Goal: Task Accomplishment & Management: Manage account settings

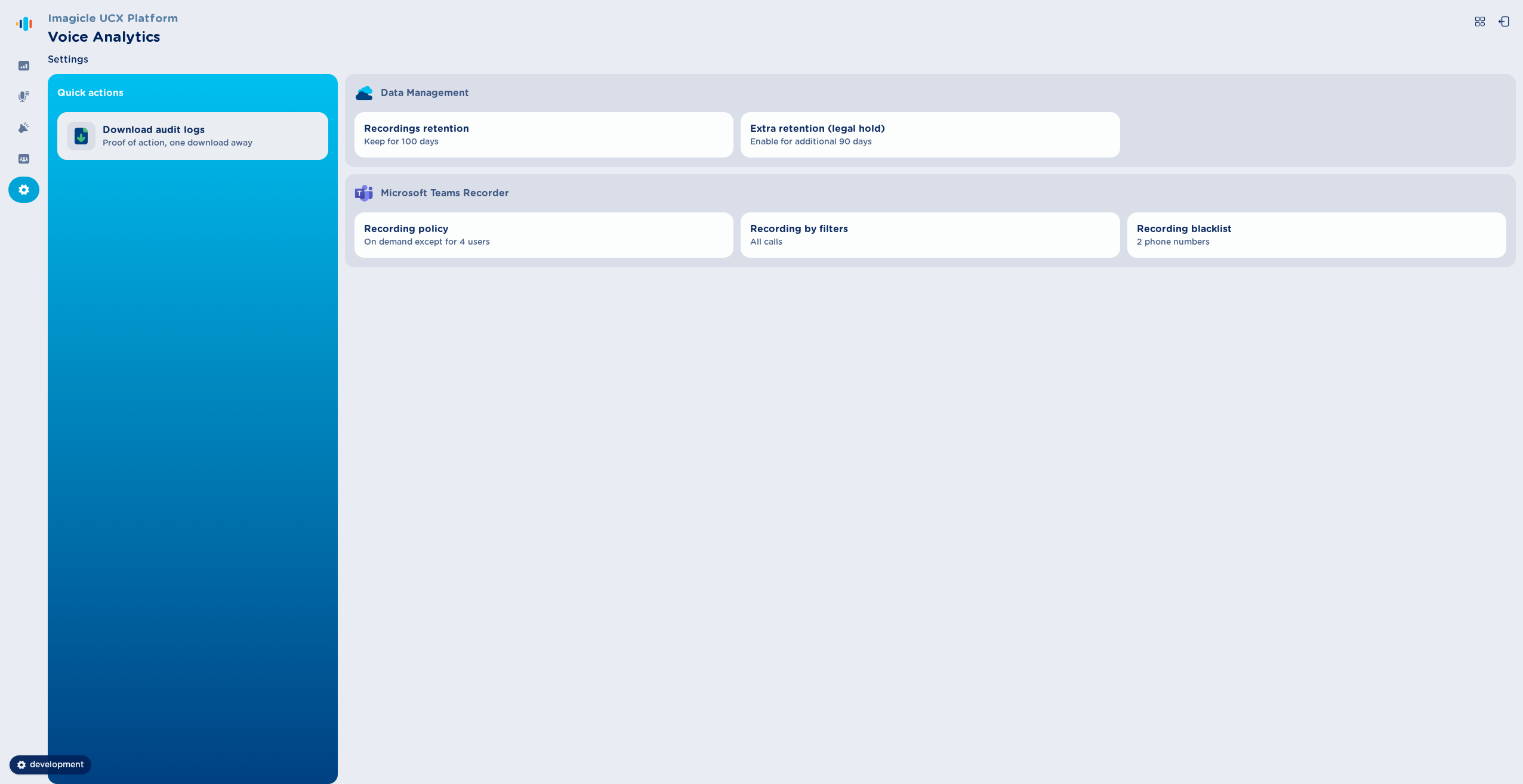
click at [196, 133] on span "Download audit logs" at bounding box center [178, 130] width 150 height 15
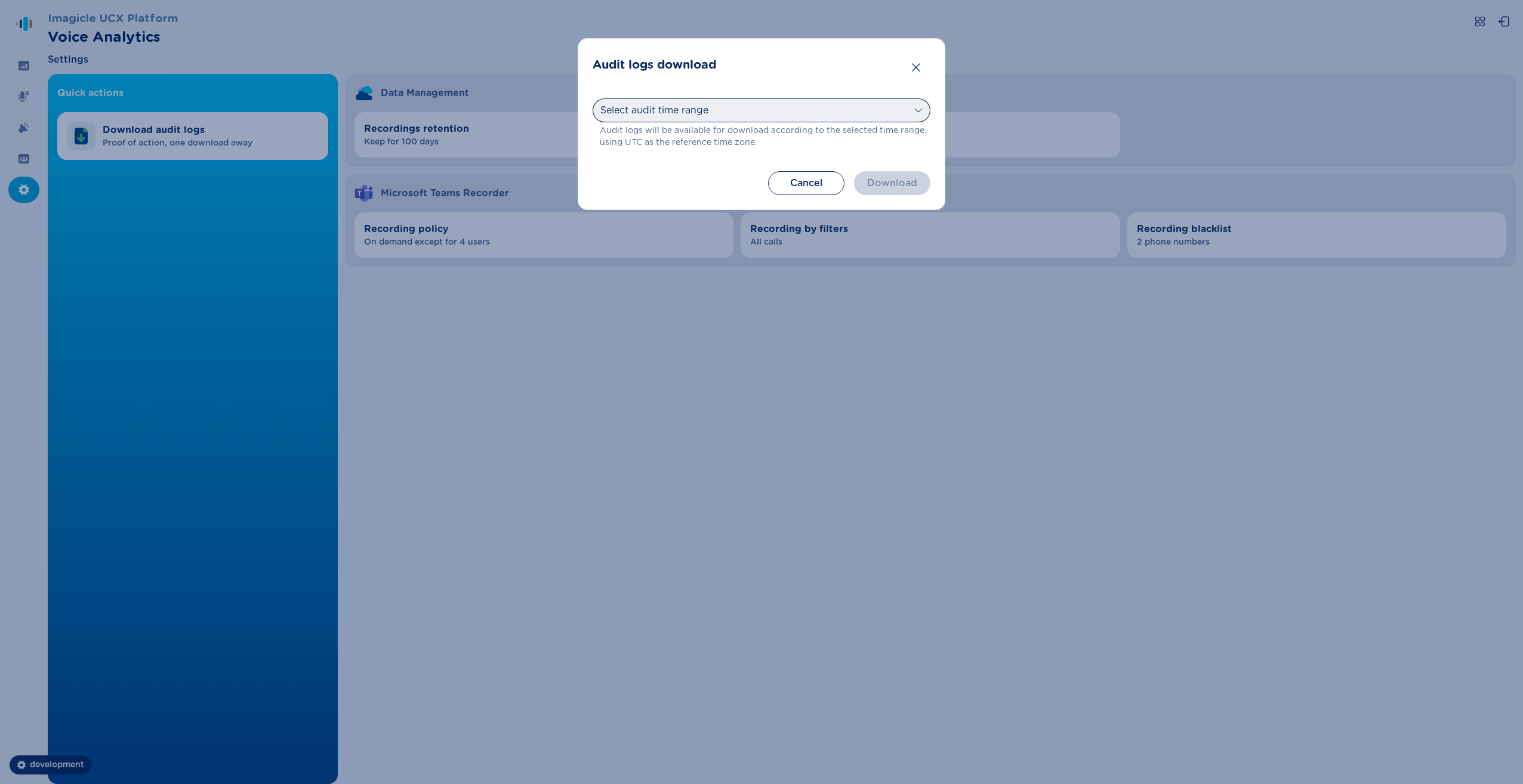
click at [708, 115] on select "Select audit time range [DATE] [DATE] Last 7 days Last 30 days This month Last …" at bounding box center [762, 110] width 338 height 24
select select "thisMonth"
click at [593, 98] on select "Select audit time range [DATE] [DATE] Last 7 days Last 30 days This month Last …" at bounding box center [762, 110] width 338 height 24
click at [902, 180] on button "Download" at bounding box center [892, 184] width 77 height 24
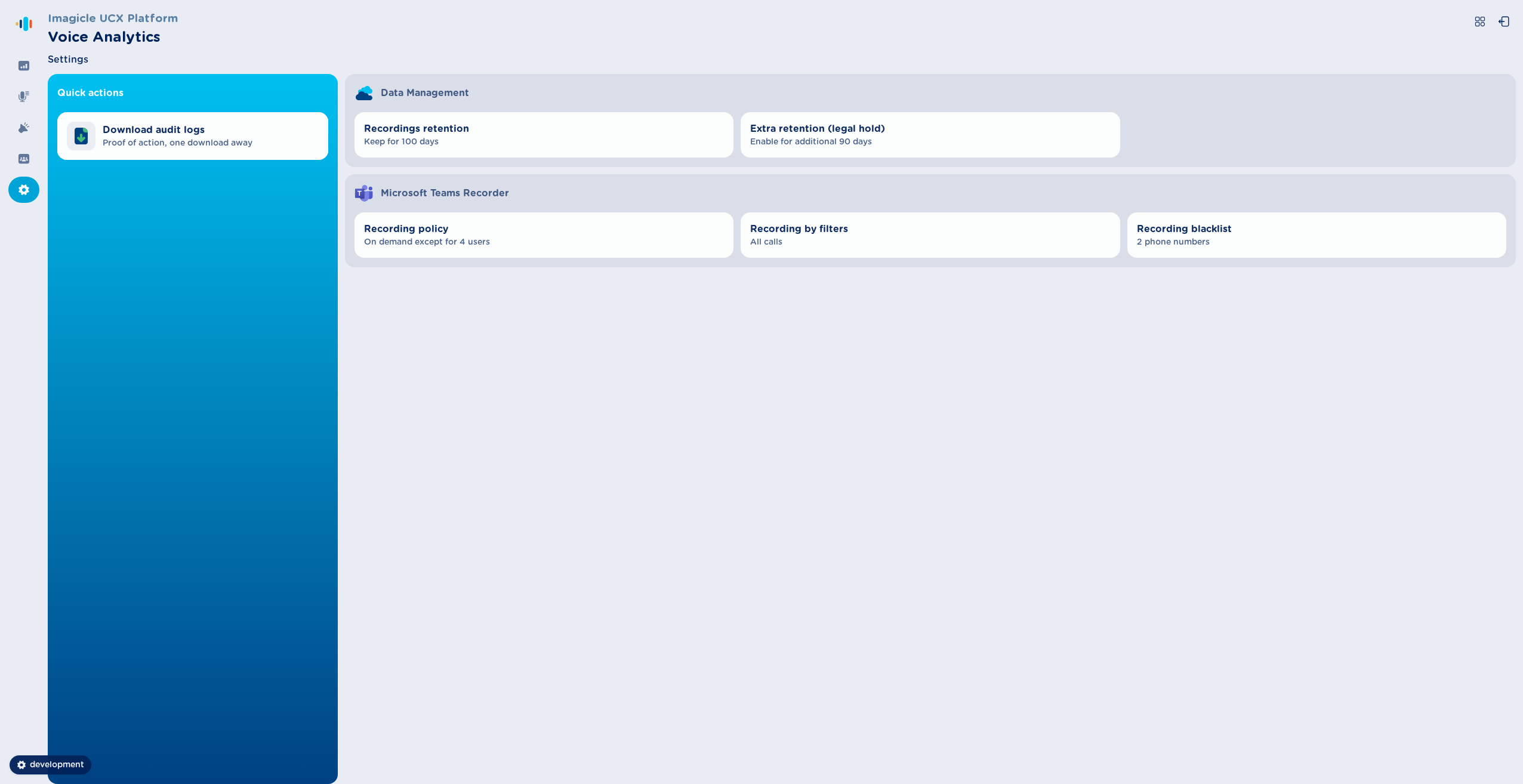
click at [1015, 377] on div "Quick actions Download audit logs Proof of action, one download away Data Manag…" at bounding box center [781, 429] width 1468 height 710
click at [200, 142] on span "Proof of action, one download away" at bounding box center [178, 143] width 150 height 12
select select "thisMonth"
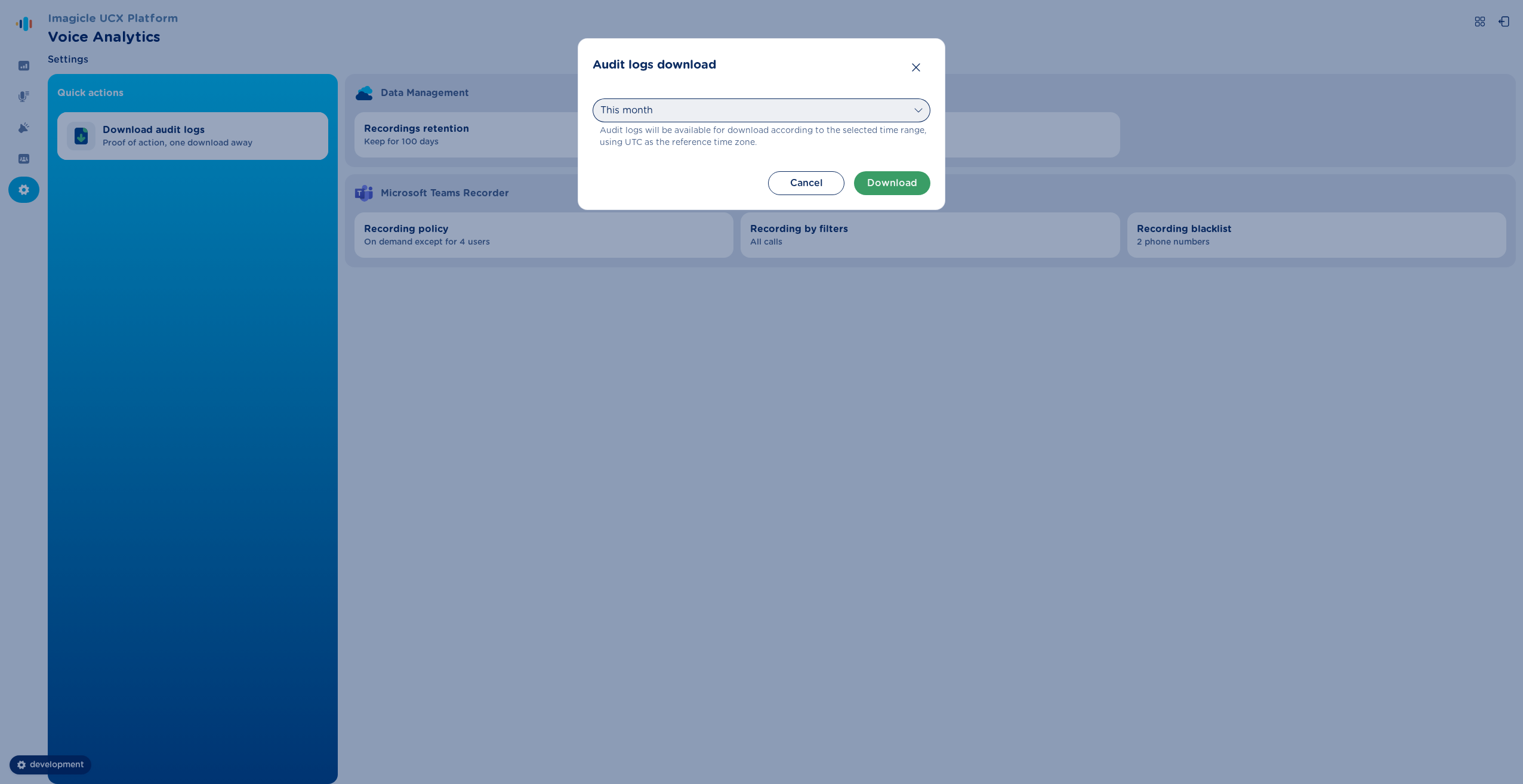
click at [695, 109] on select "Select audit time range [DATE] [DATE] Last 7 days Last 30 days This month Last …" at bounding box center [762, 110] width 338 height 24
click at [596, 420] on div "Audit logs download Select audit time range [DATE] [DATE] Last 7 days Last 30 d…" at bounding box center [761, 392] width 1523 height 784
click at [786, 179] on button "Cancel" at bounding box center [806, 184] width 77 height 24
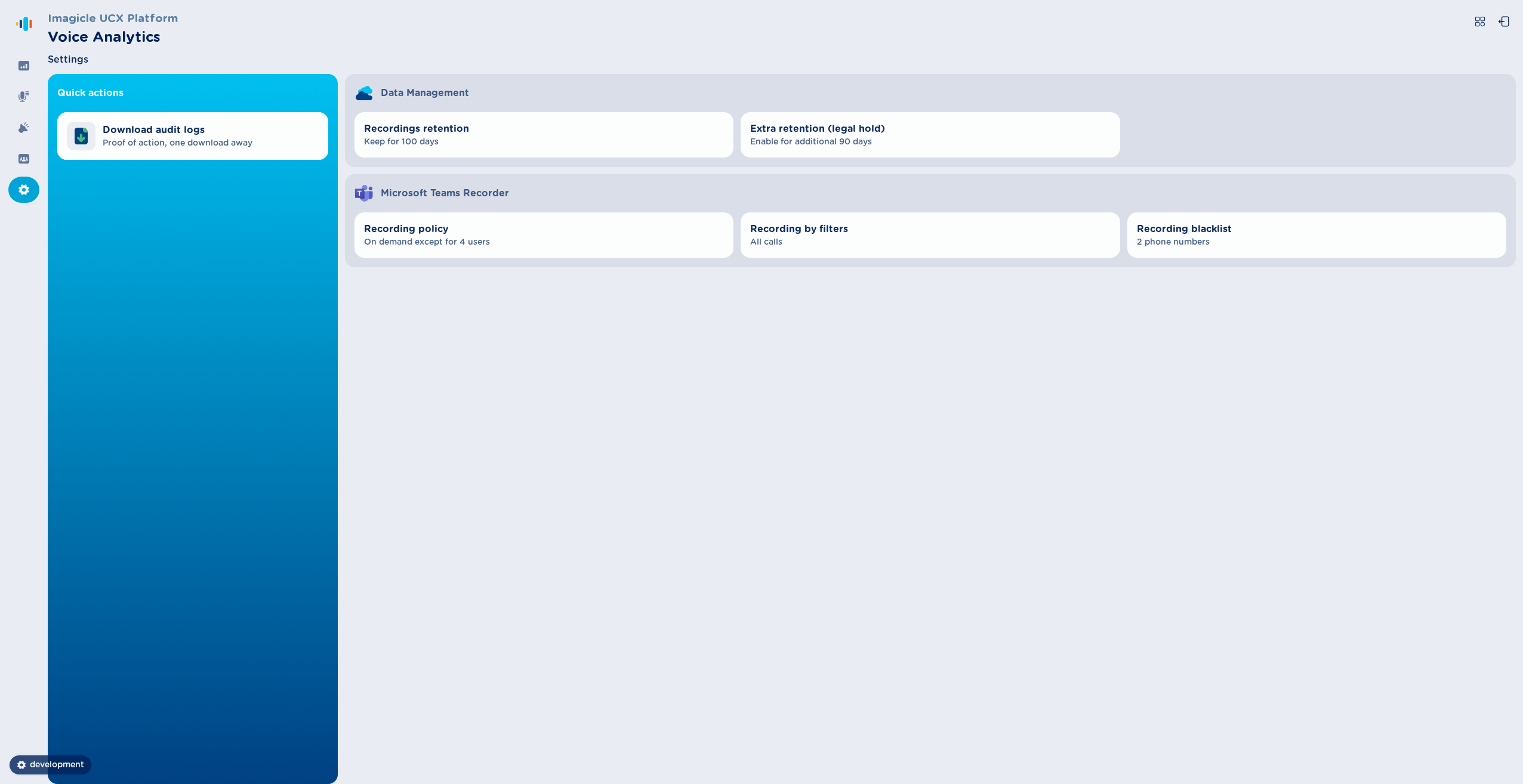
click at [70, 764] on span "development" at bounding box center [57, 765] width 54 height 12
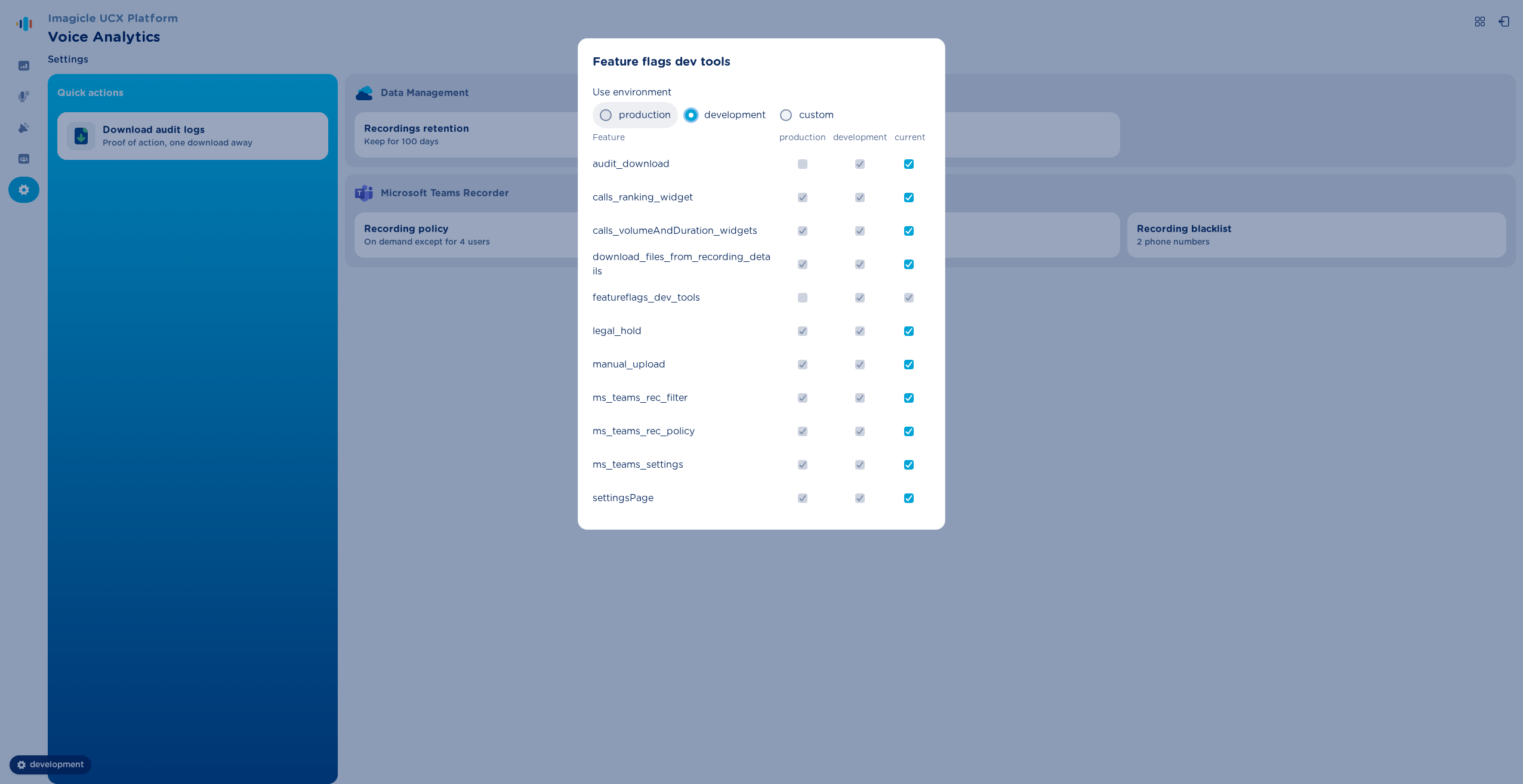
click at [641, 113] on span "production" at bounding box center [645, 115] width 52 height 15
click at [600, 115] on input "production" at bounding box center [599, 115] width 1 height 1
radio input "true"
checkbox input "false"
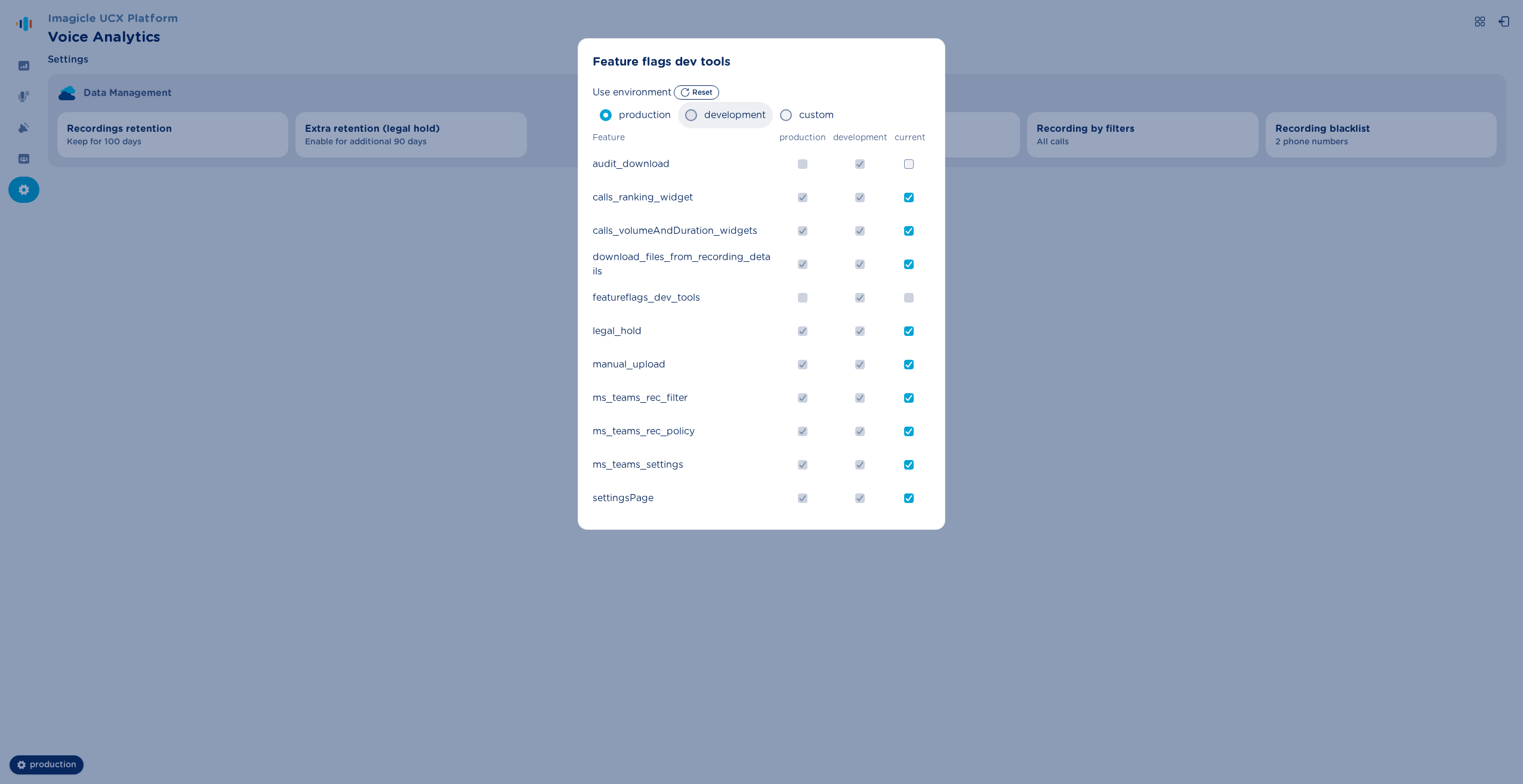
click at [737, 120] on span "development" at bounding box center [734, 115] width 61 height 15
click at [685, 115] on input "development" at bounding box center [684, 115] width 1 height 1
radio input "true"
checkbox input "true"
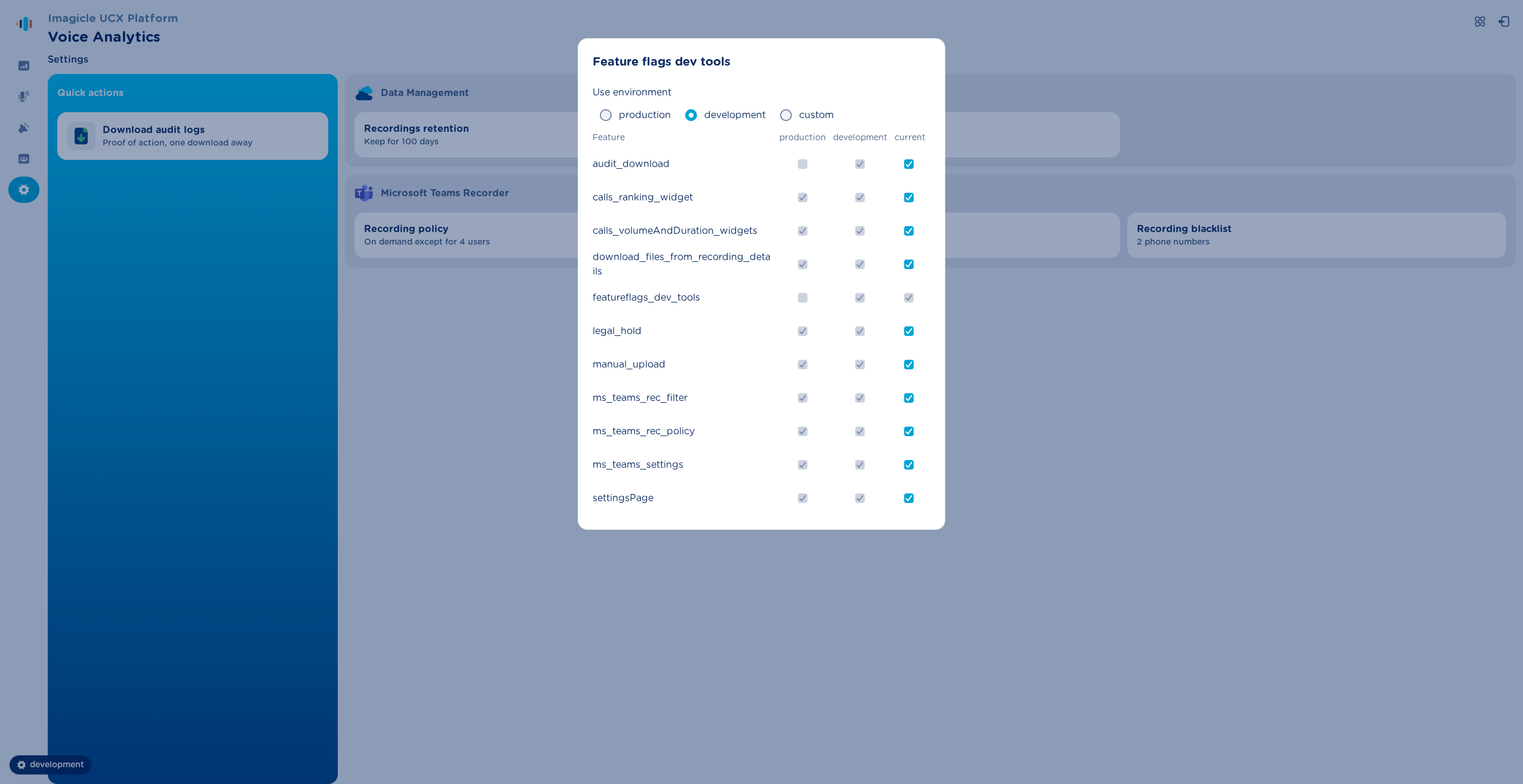
click at [1077, 411] on div "Feature flags dev tools Use environment production development custom Feature p…" at bounding box center [761, 392] width 1523 height 784
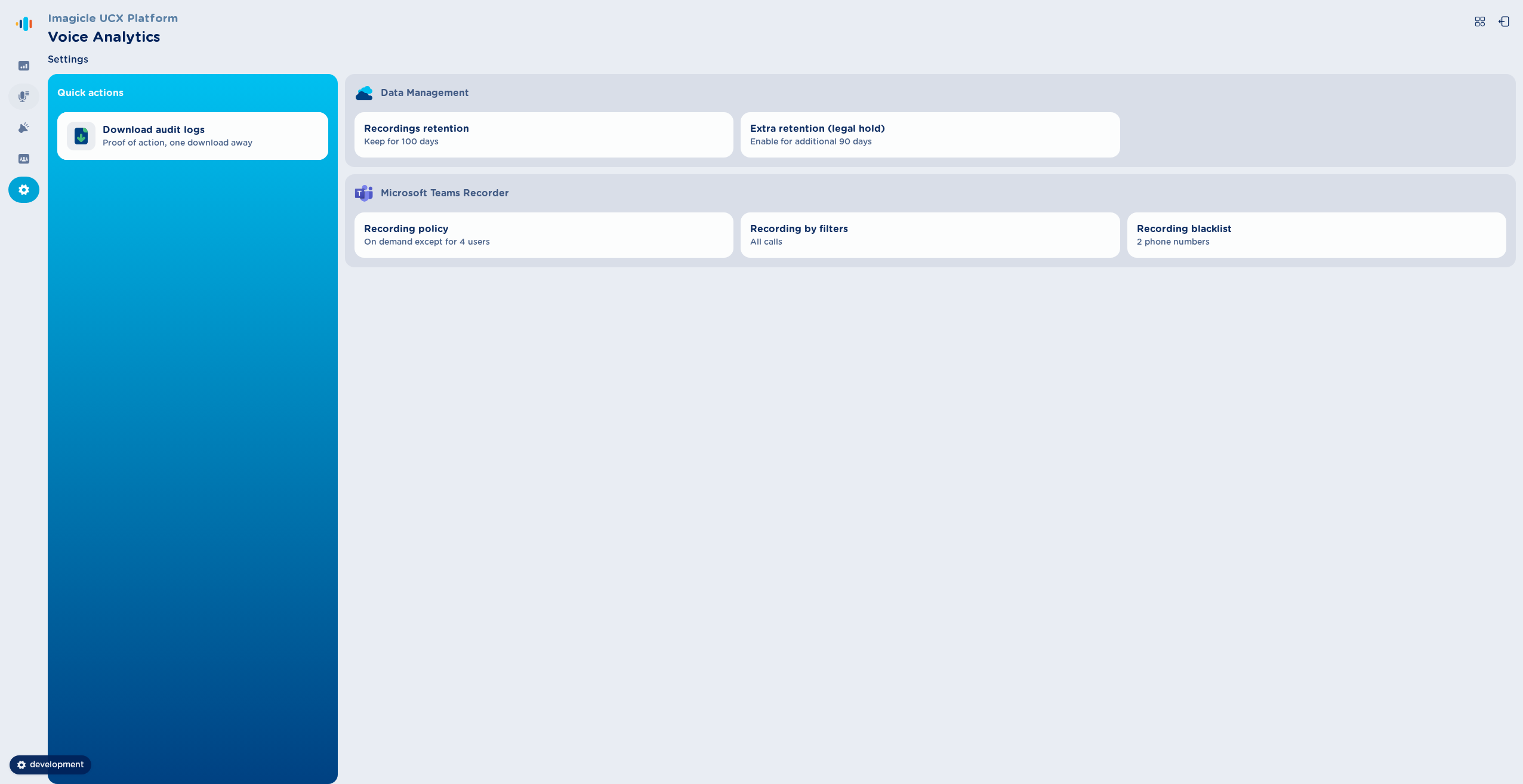
click at [21, 103] on div at bounding box center [24, 96] width 31 height 26
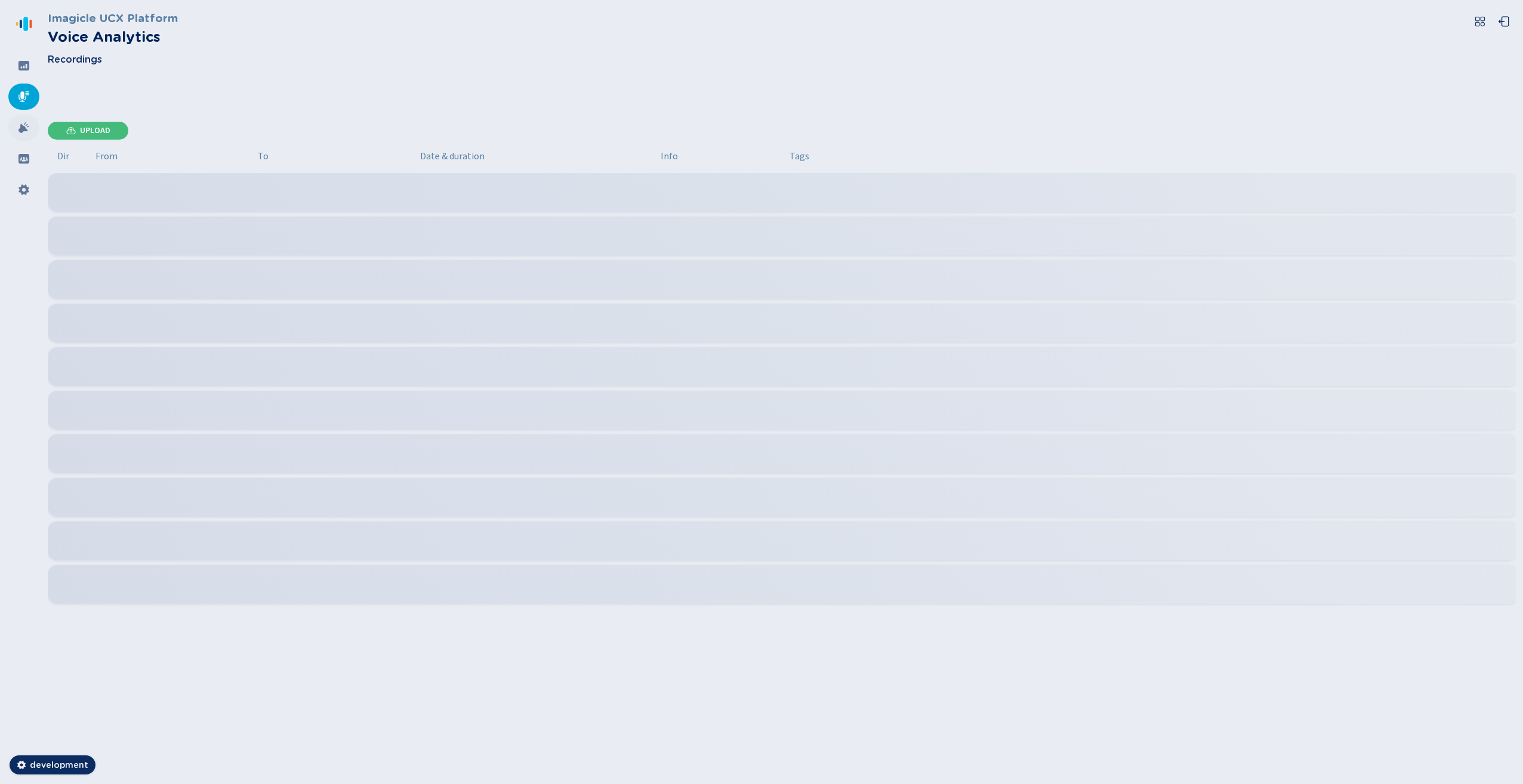
click at [18, 138] on div at bounding box center [24, 128] width 31 height 26
